Goal: Task Accomplishment & Management: Manage account settings

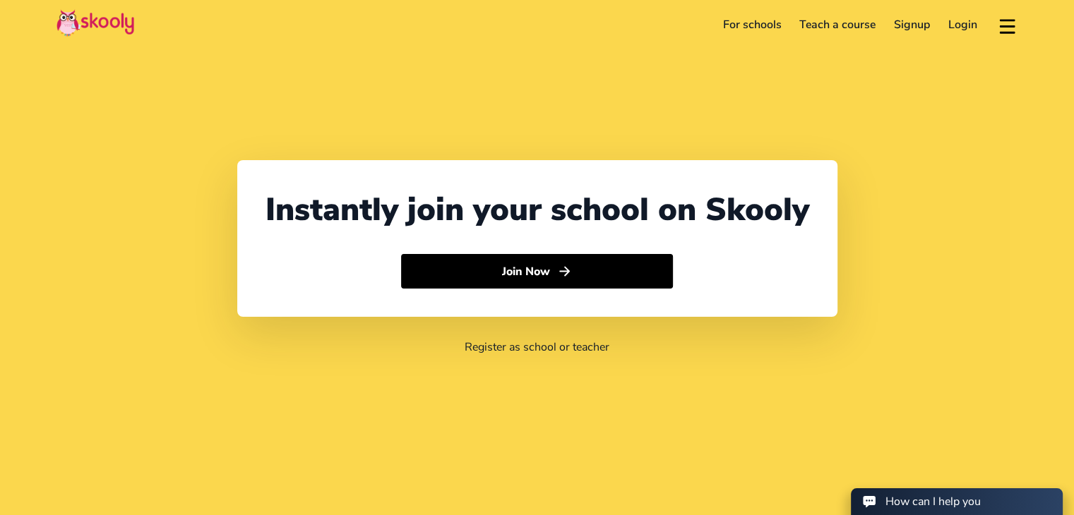
select select "91"
select select "[GEOGRAPHIC_DATA]"
select select "[GEOGRAPHIC_DATA]/[GEOGRAPHIC_DATA]"
click at [966, 33] on link "Login" at bounding box center [962, 24] width 47 height 23
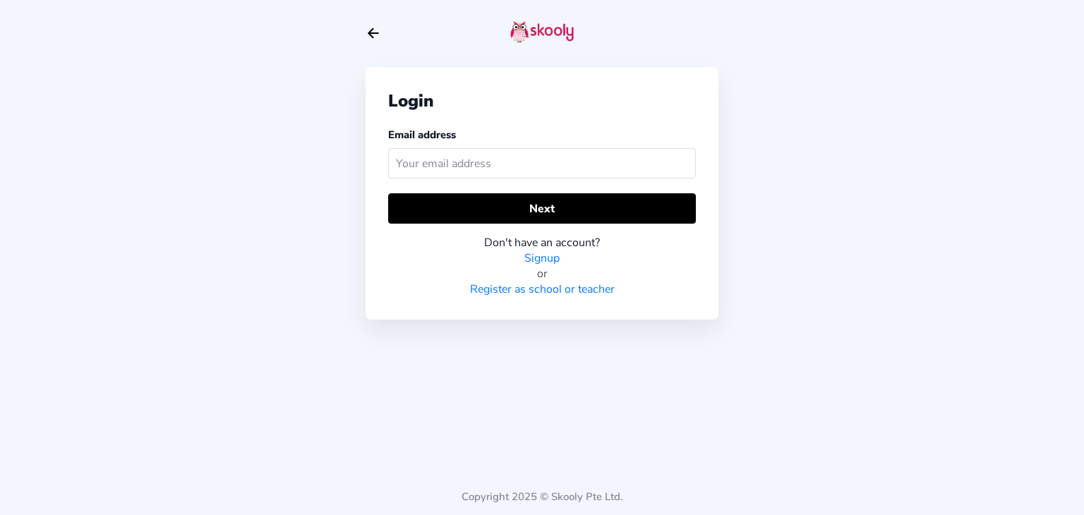
click at [545, 163] on input "text" at bounding box center [542, 163] width 308 height 30
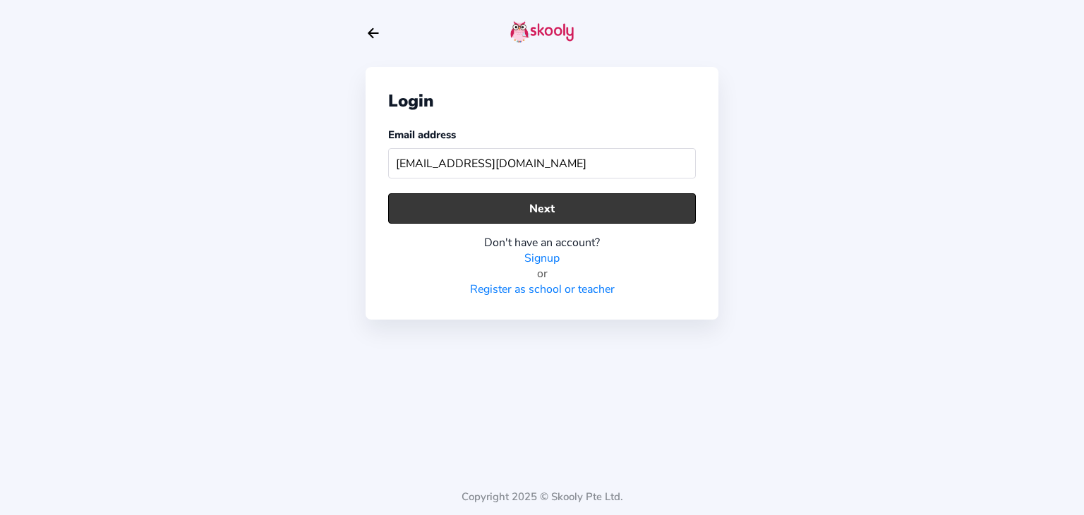
type input "[EMAIL_ADDRESS][DOMAIN_NAME]"
click at [603, 198] on button "Next" at bounding box center [542, 208] width 308 height 30
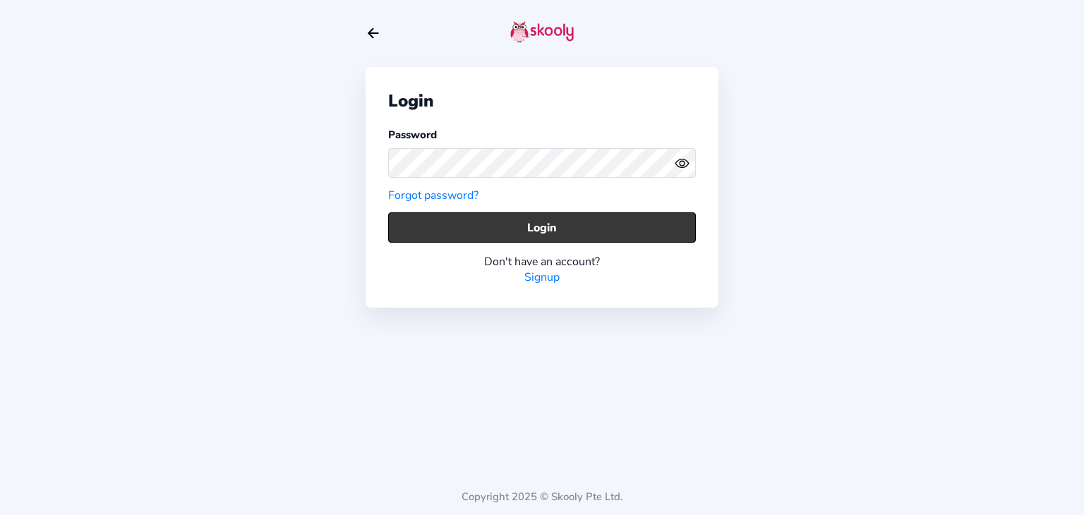
click at [523, 218] on button "Login" at bounding box center [542, 227] width 308 height 30
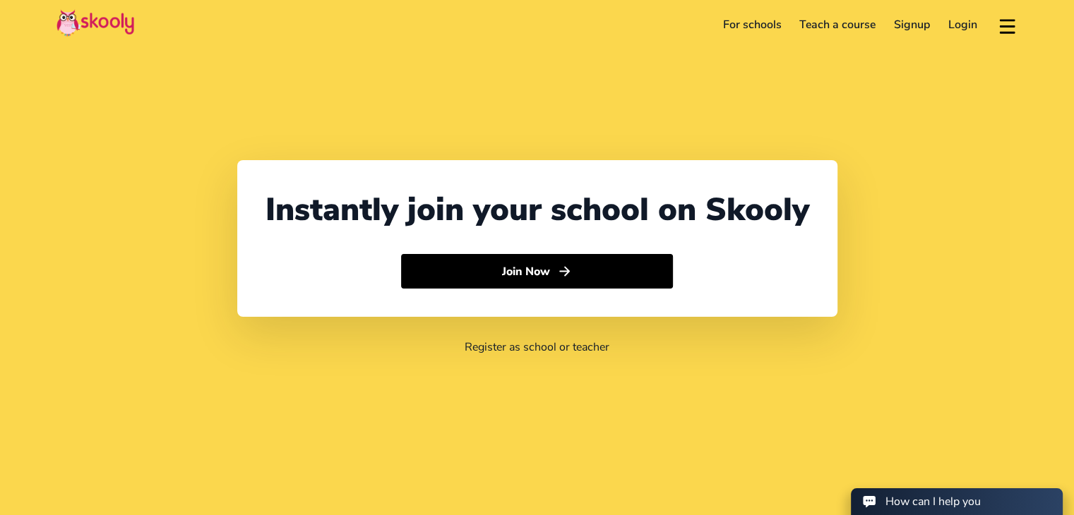
select select "91"
select select "[GEOGRAPHIC_DATA]"
select select "[GEOGRAPHIC_DATA]/[GEOGRAPHIC_DATA]"
